Goal: Use online tool/utility: Utilize a website feature to perform a specific function

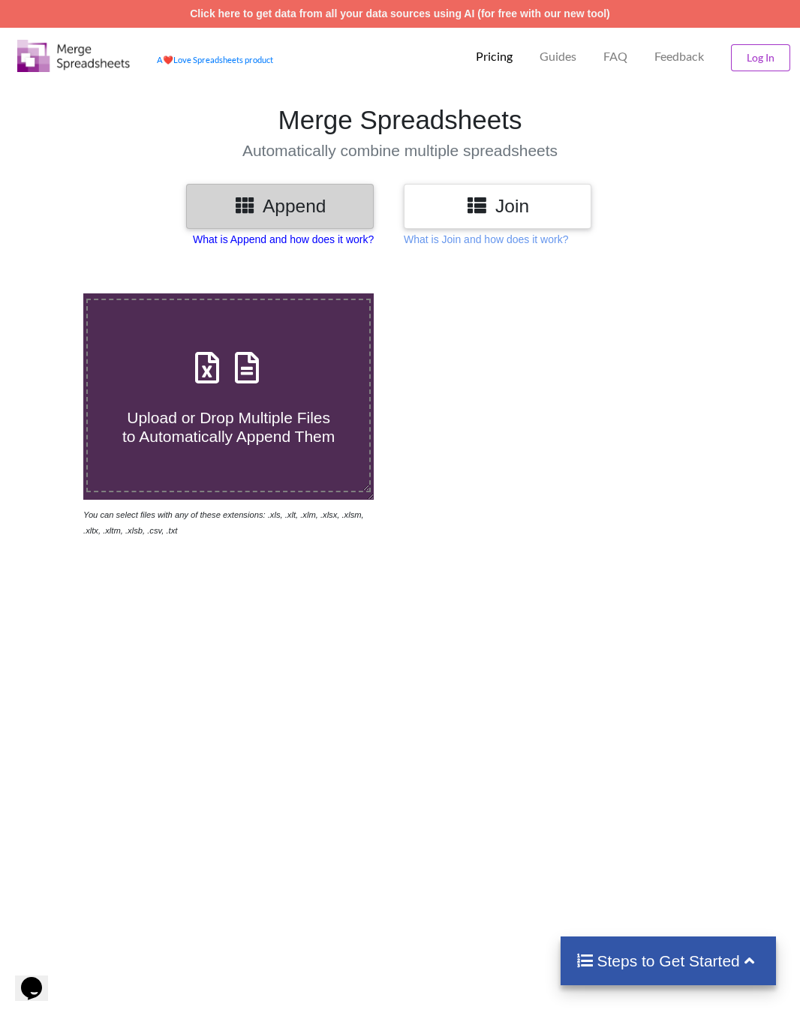
click at [299, 239] on p "What is Append and how does it work?" at bounding box center [283, 239] width 181 height 15
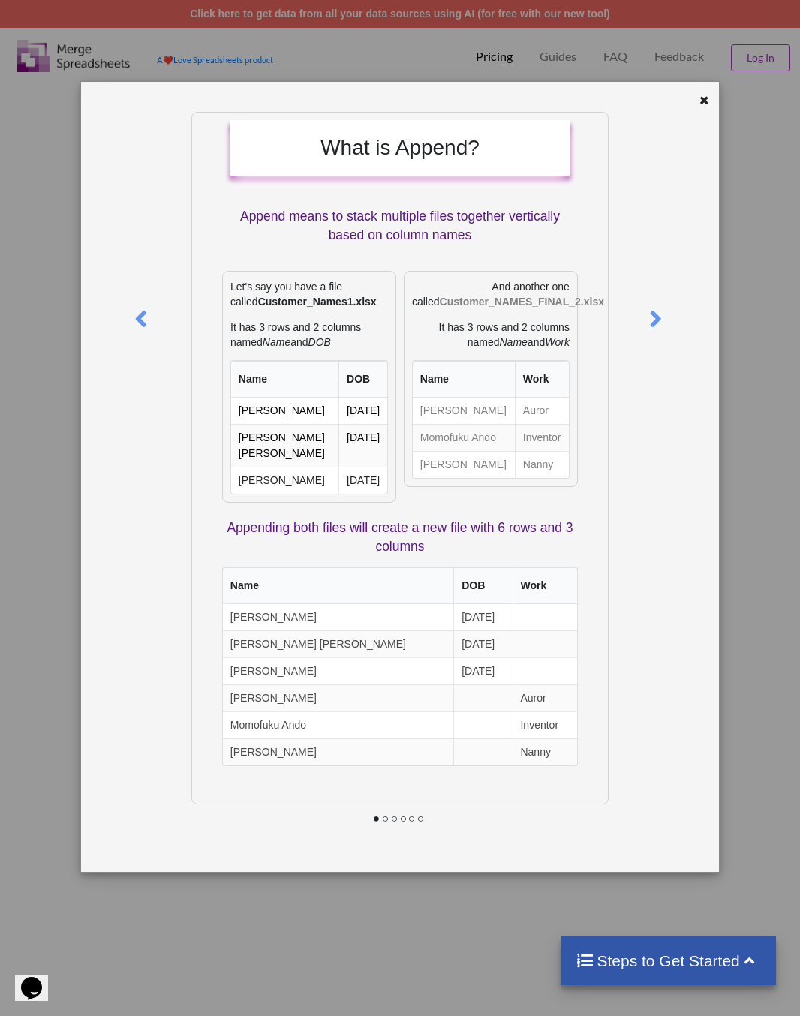
click at [702, 104] on icon at bounding box center [704, 98] width 13 height 11
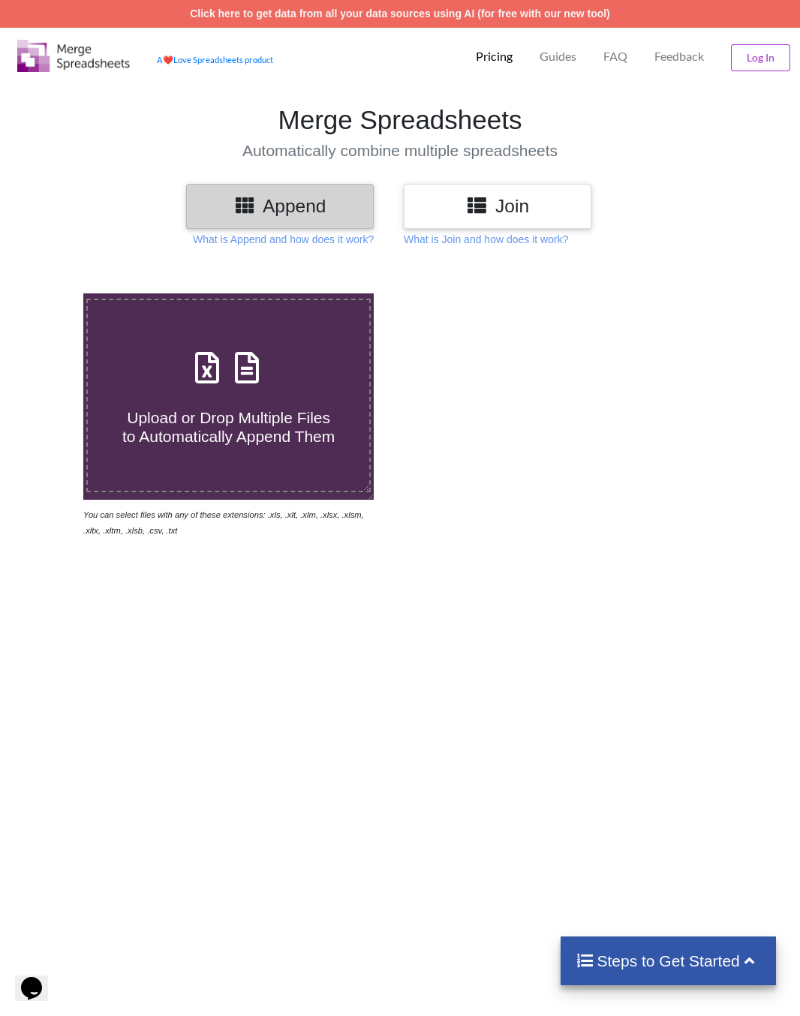
click at [504, 201] on h3 "Join" at bounding box center [497, 206] width 165 height 22
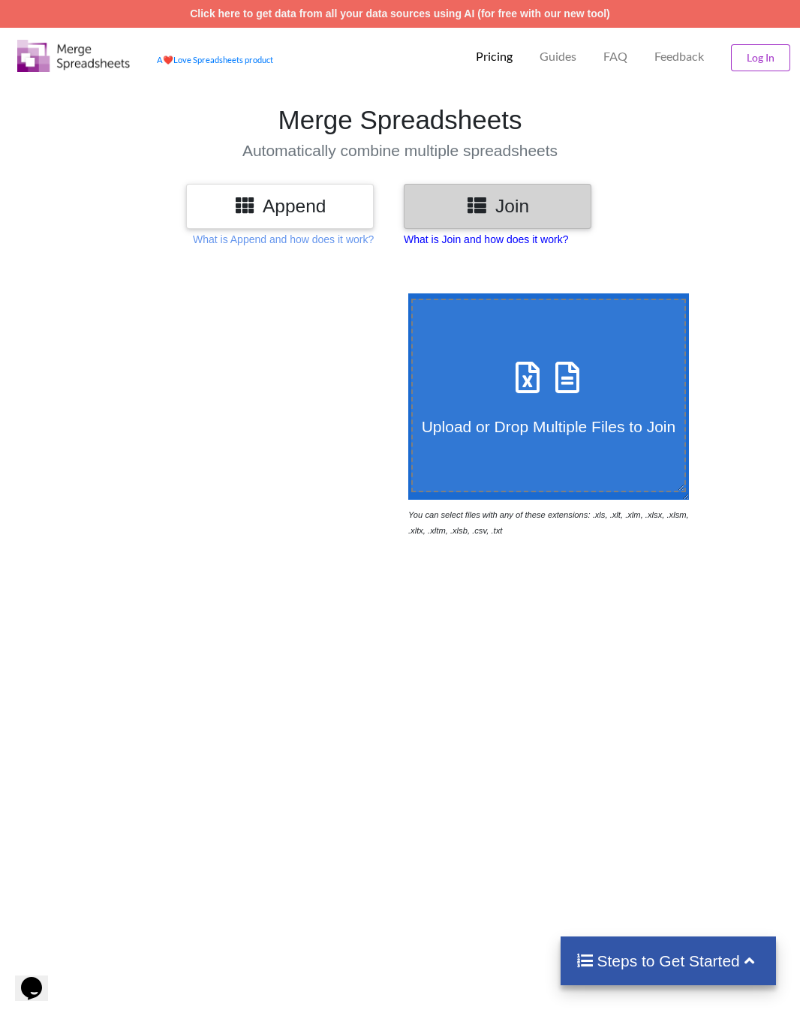
click at [509, 246] on p "What is Join and how does it work?" at bounding box center [486, 239] width 164 height 15
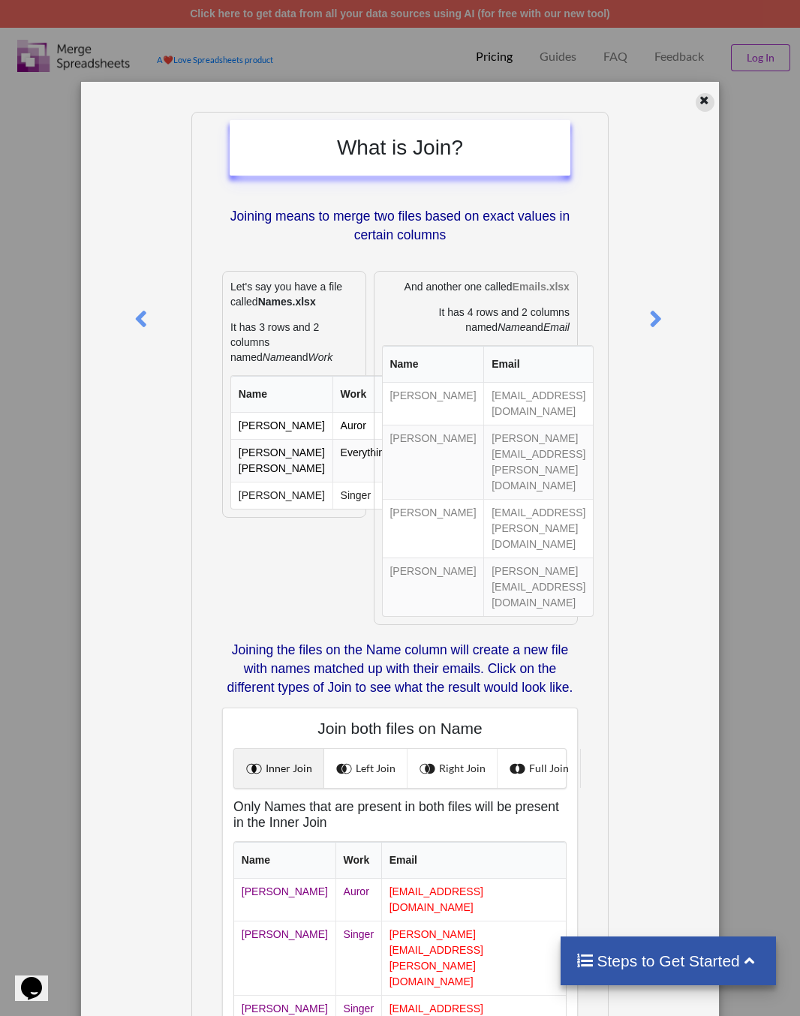
click at [698, 104] on icon at bounding box center [704, 98] width 13 height 11
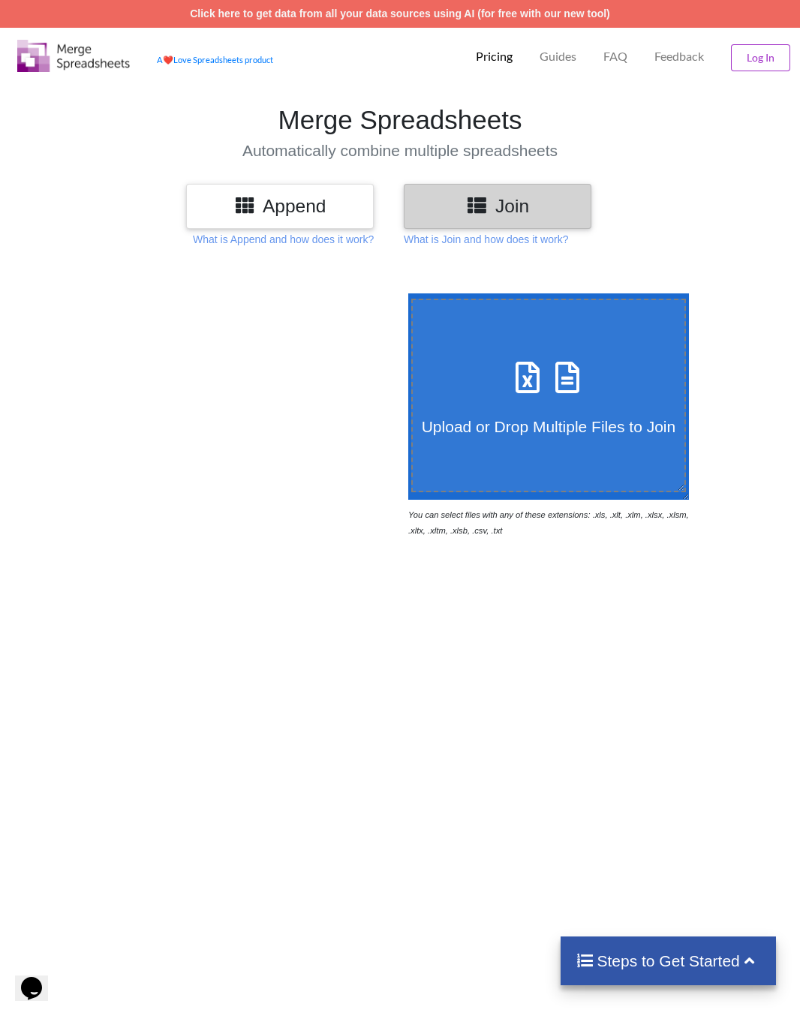
click at [494, 415] on h4 "Upload or Drop Multiple Files to Join" at bounding box center [549, 417] width 272 height 38
click at [404, 293] on input "Upload or Drop Multiple Files to Join" at bounding box center [404, 293] width 0 height 0
type input "C:\fakepath\[DOMAIN_NAME]_apps_redo_returns-portal-IhglrByJ-history.csv"
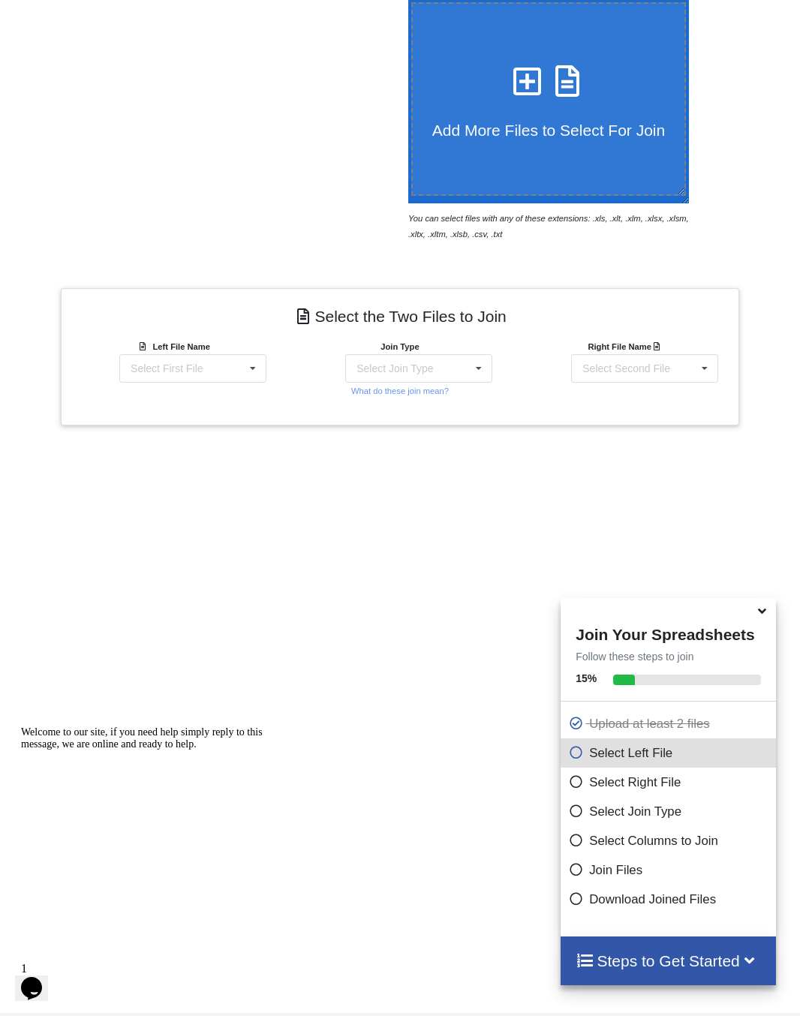
scroll to position [355, 0]
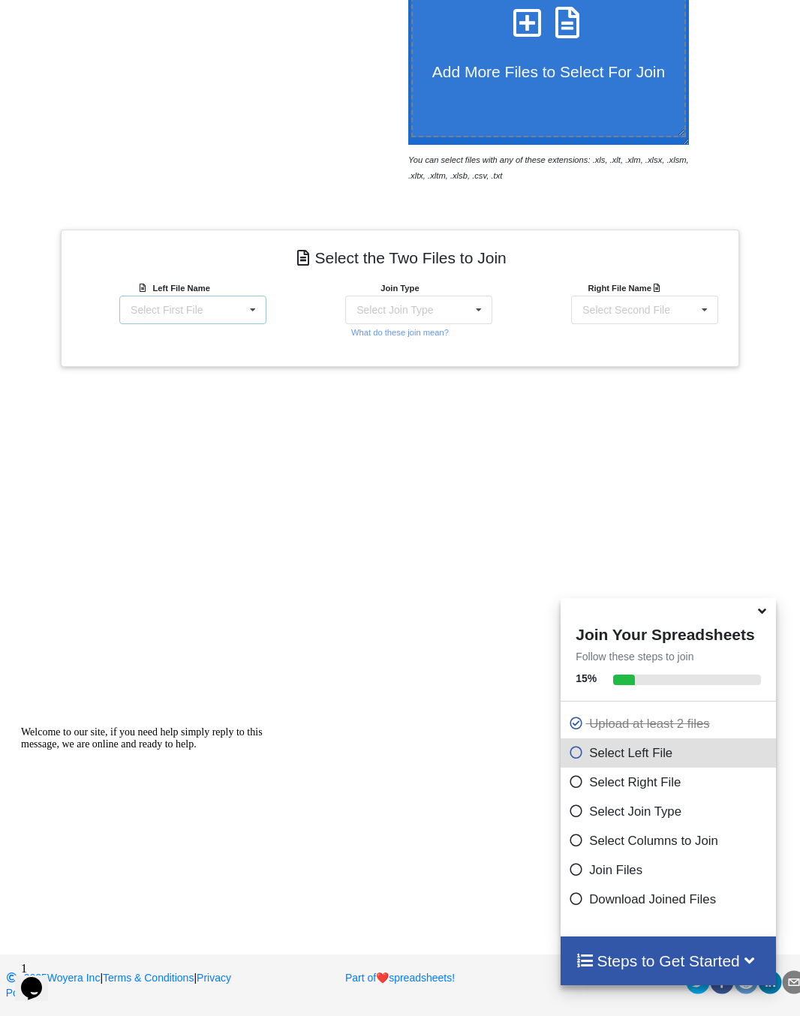
click at [233, 301] on div "Select First File [DOMAIN_NAME]_apps_redo_returns-portal-IhglrByJ-history.csv […" at bounding box center [192, 310] width 147 height 29
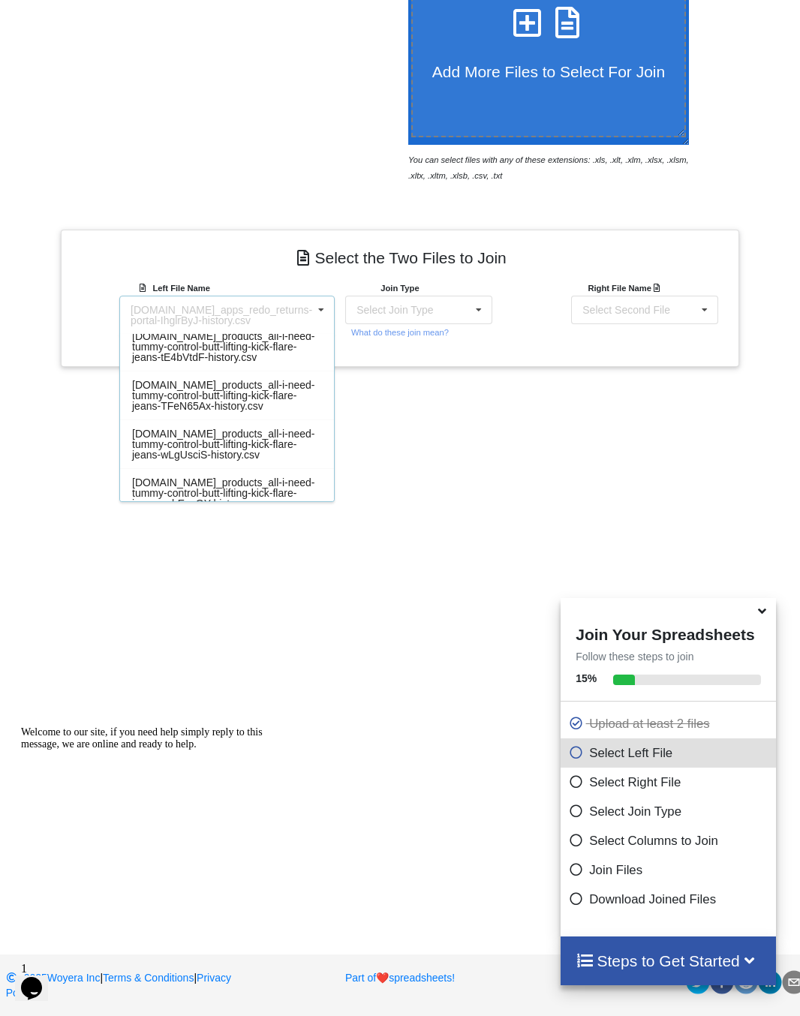
scroll to position [2332, 0]
click at [211, 263] on span "[DOMAIN_NAME]_products_all-i-need-tummy-control-butt-lifting-kick-flare-jeans-R…" at bounding box center [223, 246] width 183 height 33
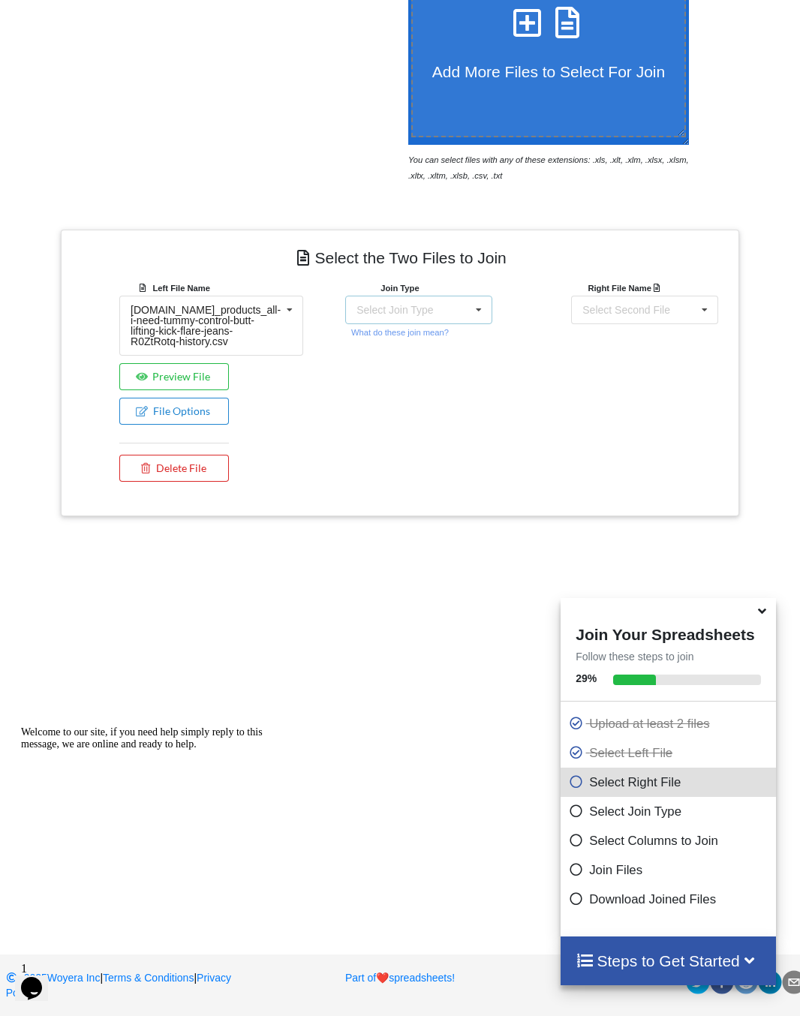
click at [403, 317] on div "Select Join Type INNER JOIN LEFT JOIN RIGHT JOIN FULL JOIN" at bounding box center [418, 310] width 147 height 29
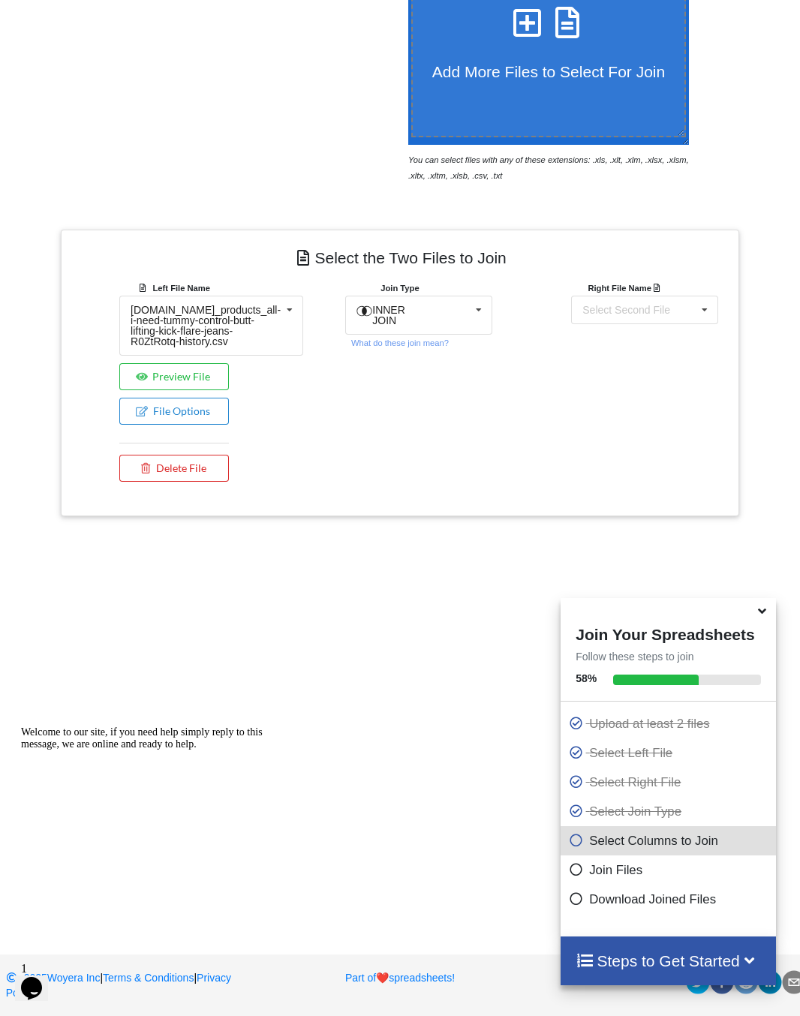
click at [548, 416] on div "Right File Name Select Second File [DOMAIN_NAME]_apps_redo_returns-portal-Ihglr…" at bounding box center [626, 384] width 226 height 209
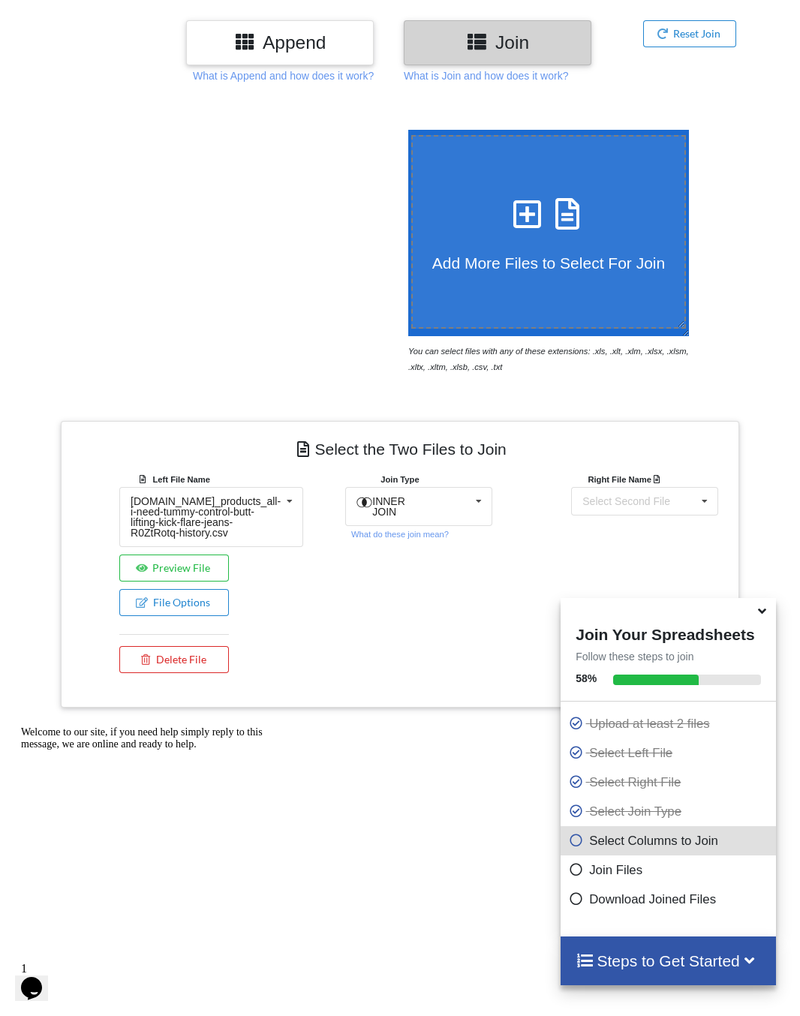
scroll to position [0, 0]
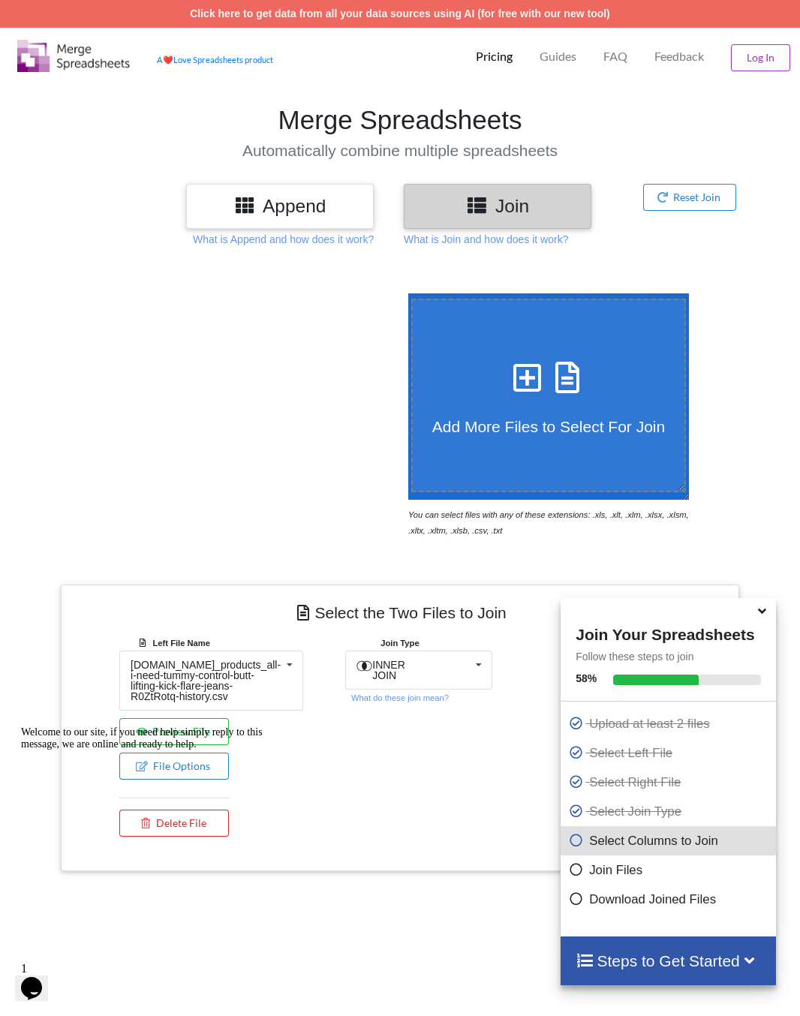
click at [314, 187] on div "Append" at bounding box center [280, 206] width 188 height 44
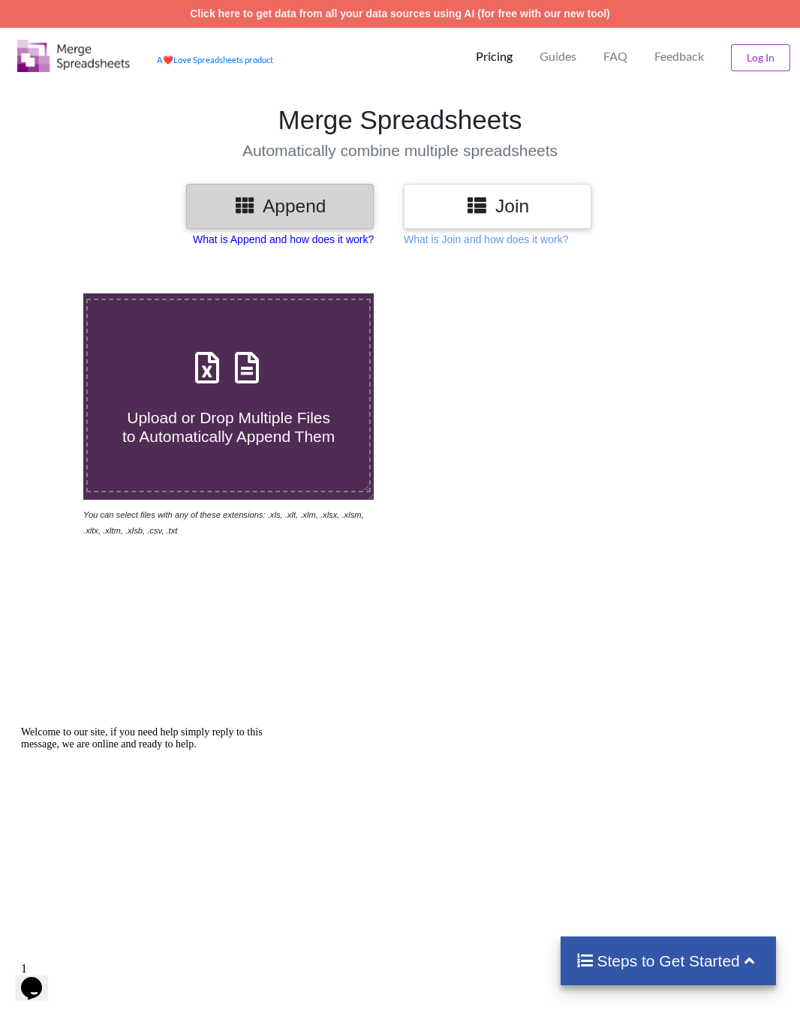
click at [316, 245] on p "What is Append and how does it work?" at bounding box center [283, 239] width 181 height 15
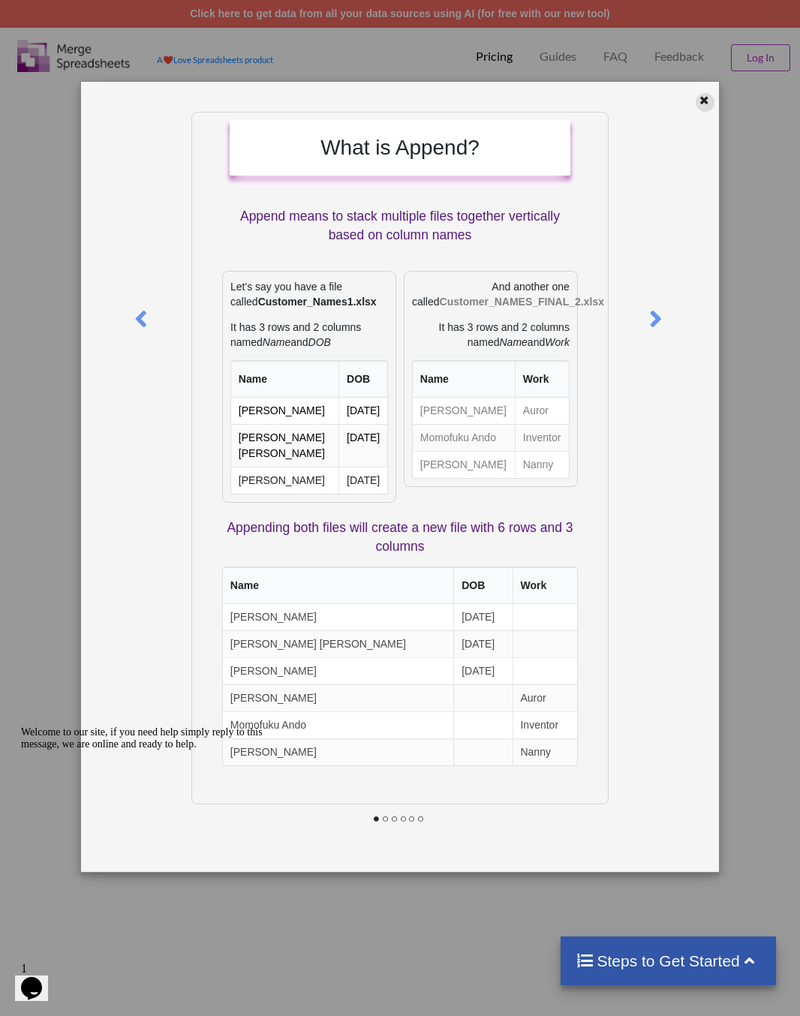
click at [702, 107] on div at bounding box center [705, 102] width 19 height 19
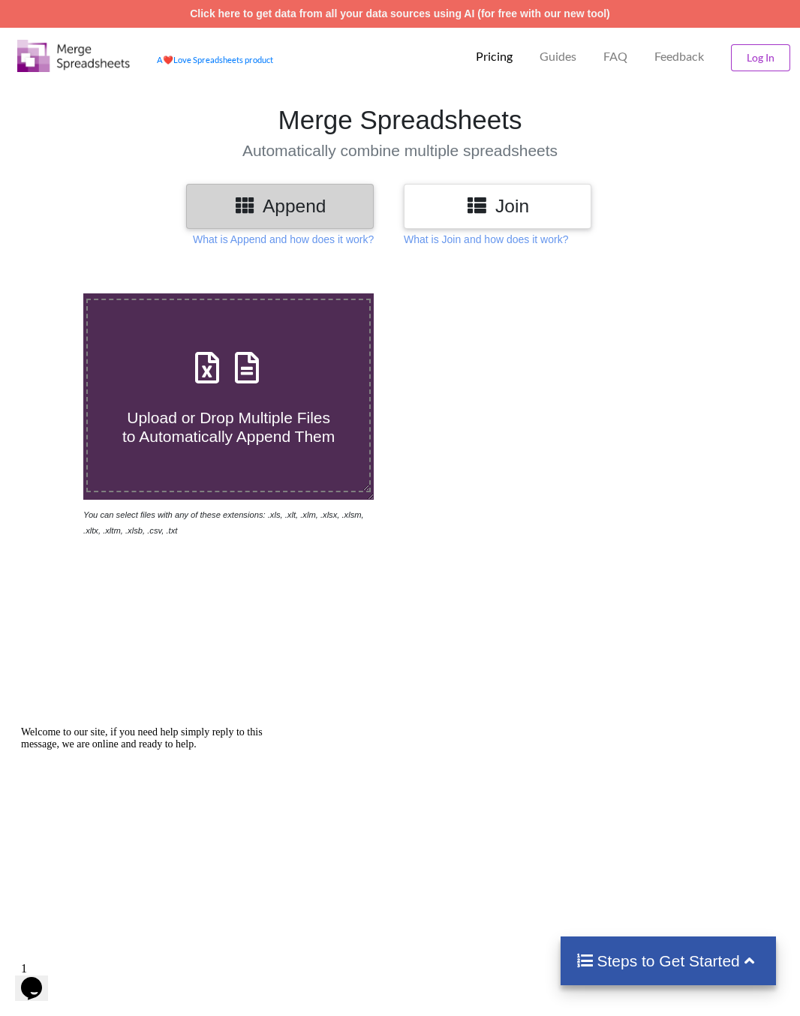
click at [187, 425] on span "Upload or Drop Multiple Files to Automatically Append Them" at bounding box center [228, 427] width 212 height 36
click at [50, 293] on input "Upload or Drop Multiple Files to Automatically Append Them" at bounding box center [50, 293] width 0 height 0
type input "C:\fakepath\[DOMAIN_NAME]_apps_redo_returns-portal-IhglrByJ-history.csv"
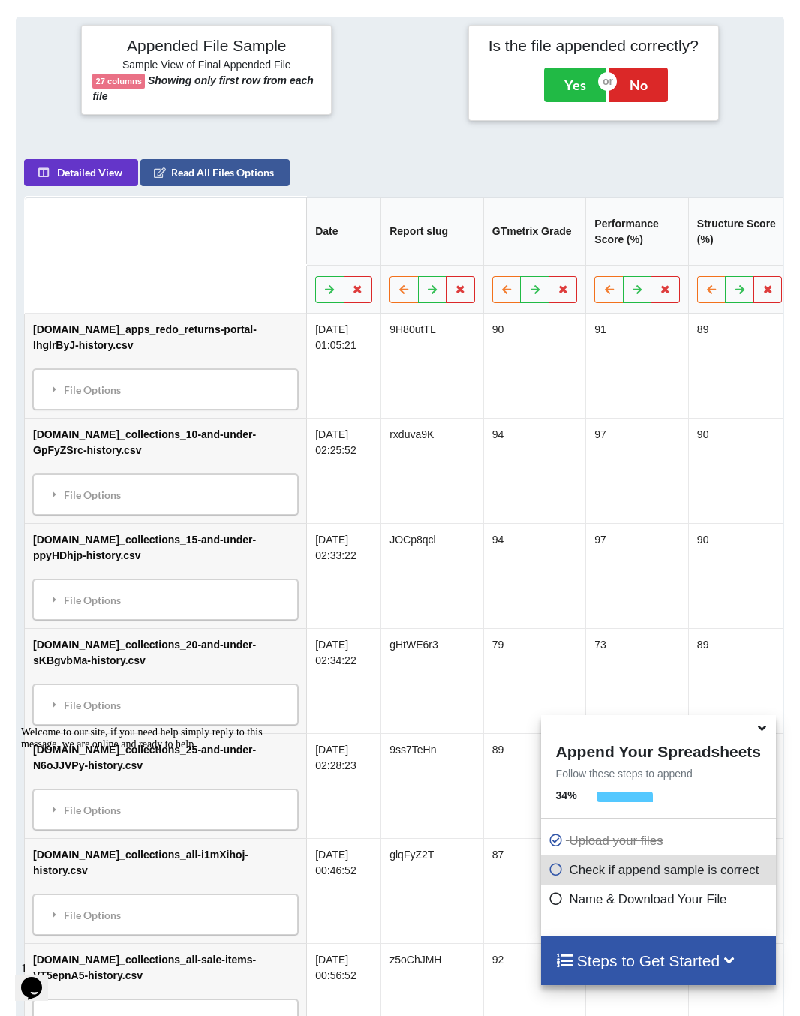
scroll to position [585, 0]
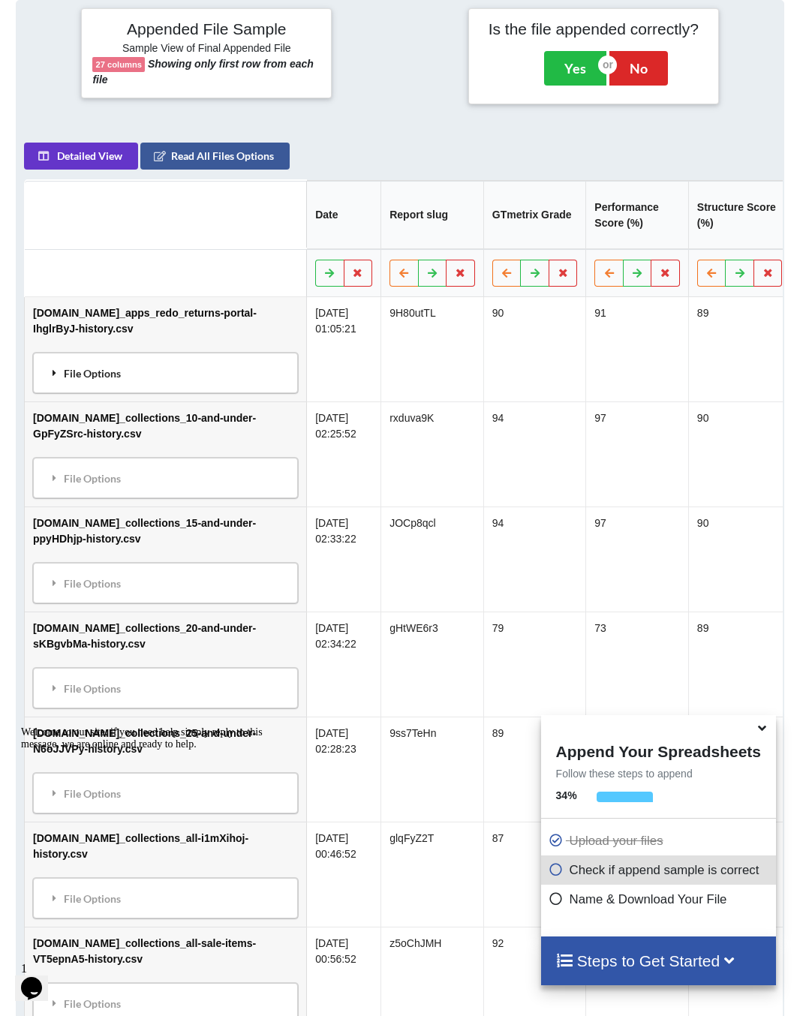
click at [89, 377] on div "File Options" at bounding box center [166, 373] width 256 height 32
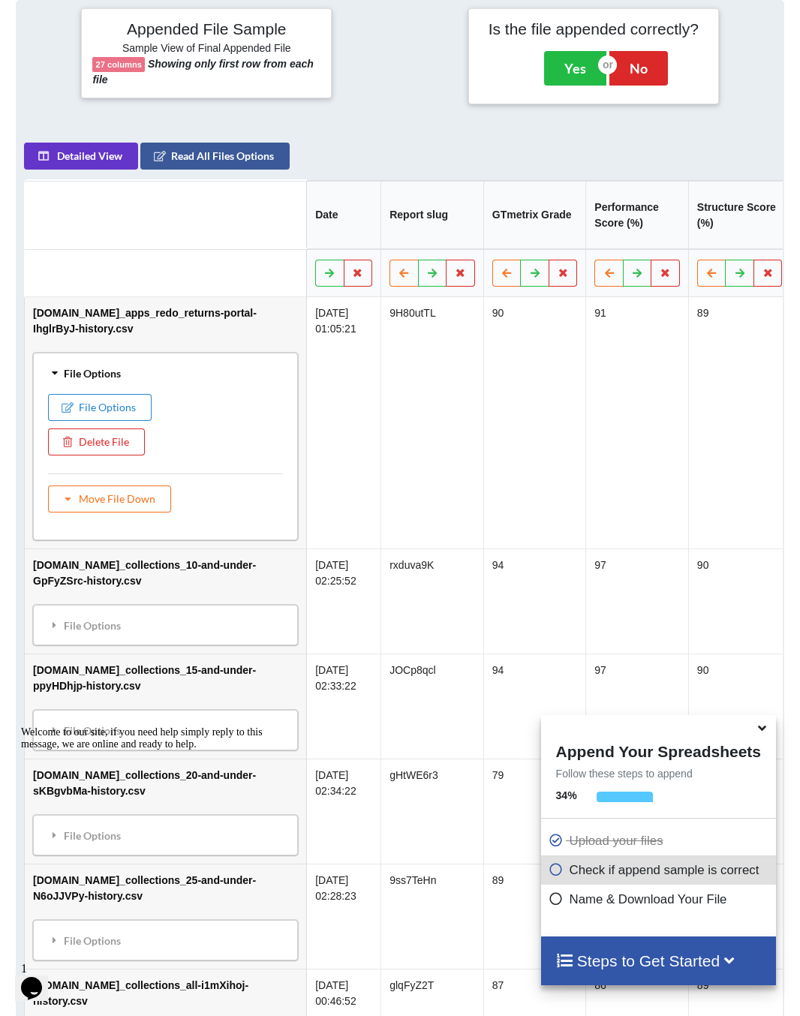
click at [88, 377] on div "File Options" at bounding box center [166, 373] width 256 height 32
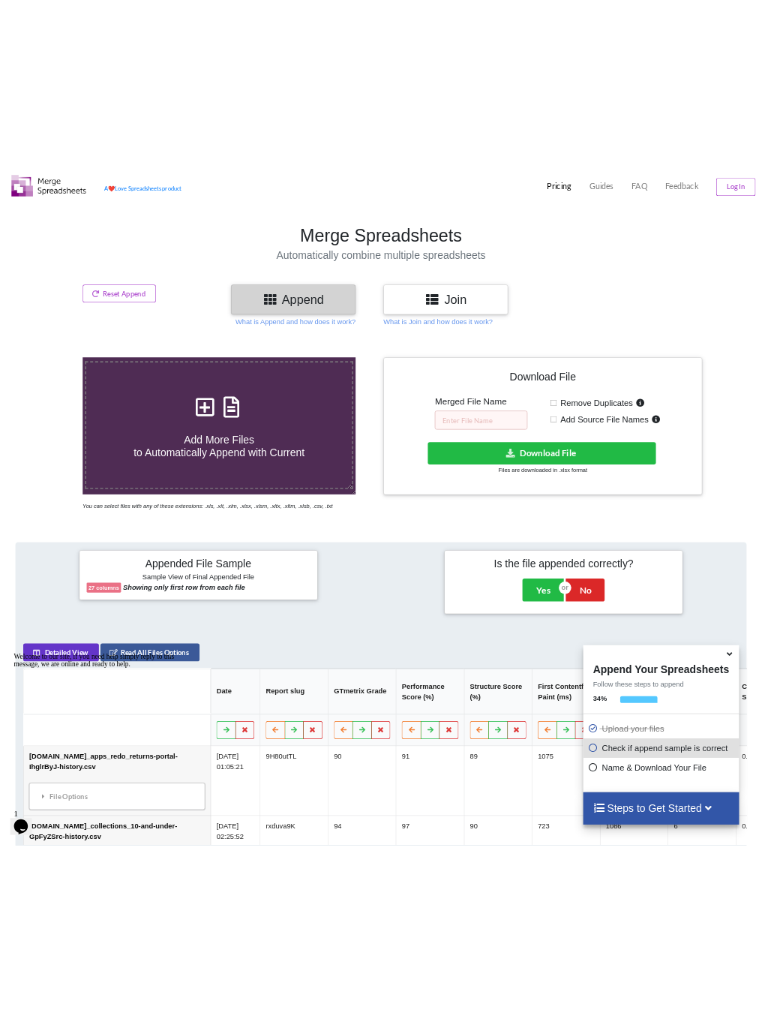
scroll to position [0, 0]
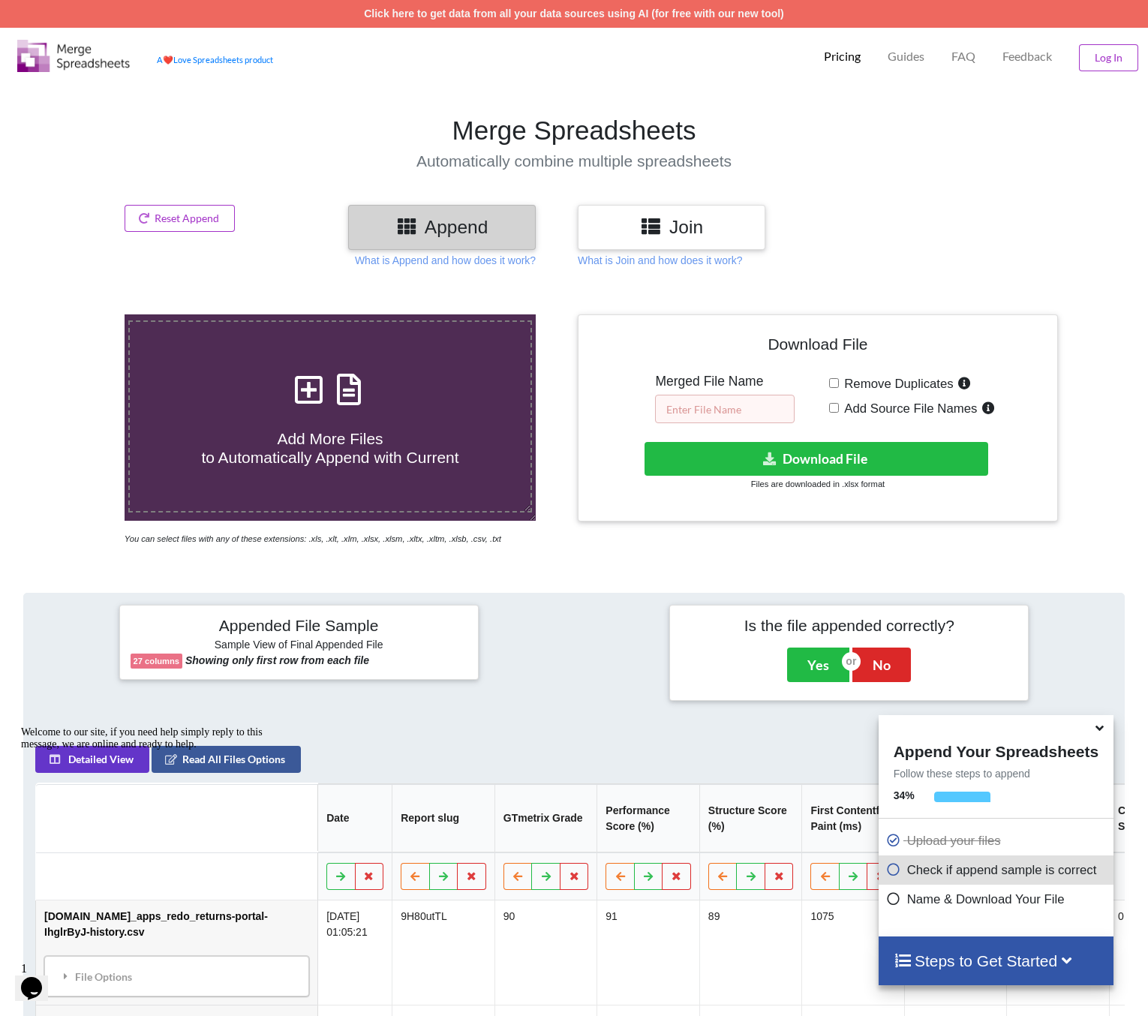
click at [719, 404] on input "text" at bounding box center [725, 409] width 140 height 29
type input "ooo"
click at [760, 454] on button "Download File" at bounding box center [817, 459] width 344 height 34
